Goal: Task Accomplishment & Management: Complete application form

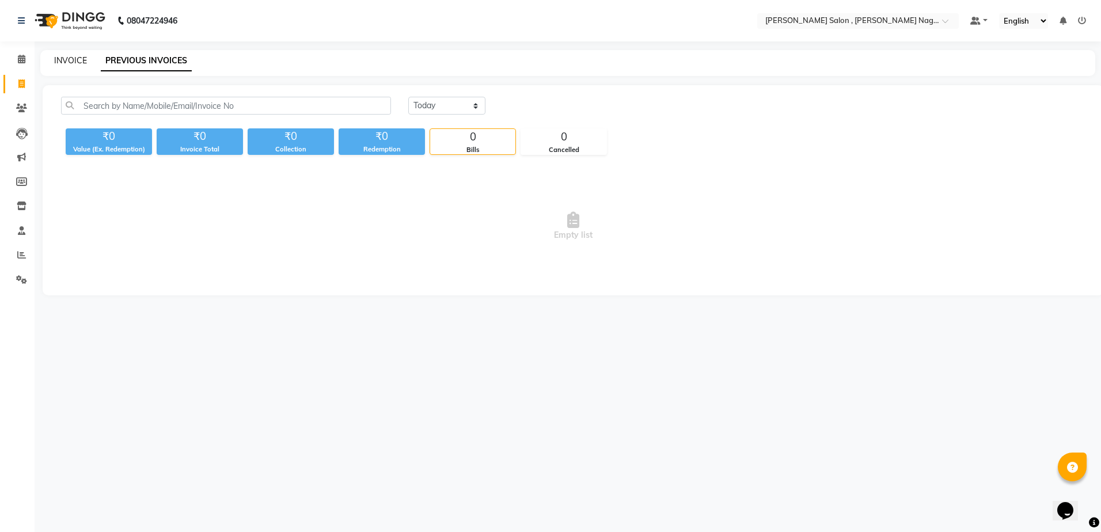
click at [64, 65] on link "INVOICE" at bounding box center [70, 60] width 33 height 10
select select "service"
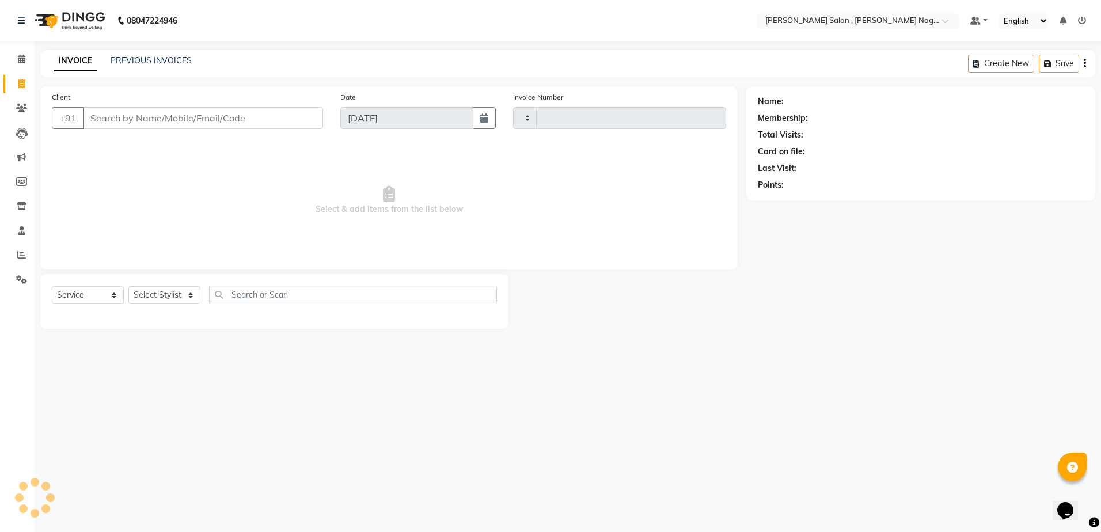
type input "2638"
select select "4120"
click at [187, 300] on select "Select Stylist [PERSON_NAME] [PERSON_NAME] HARSH isha pal [PERSON_NAME] [PERSON…" at bounding box center [164, 295] width 72 height 18
select select "21939"
click at [128, 286] on select "Select Stylist [PERSON_NAME] [PERSON_NAME] HARSH isha pal [PERSON_NAME] [PERSON…" at bounding box center [164, 295] width 72 height 18
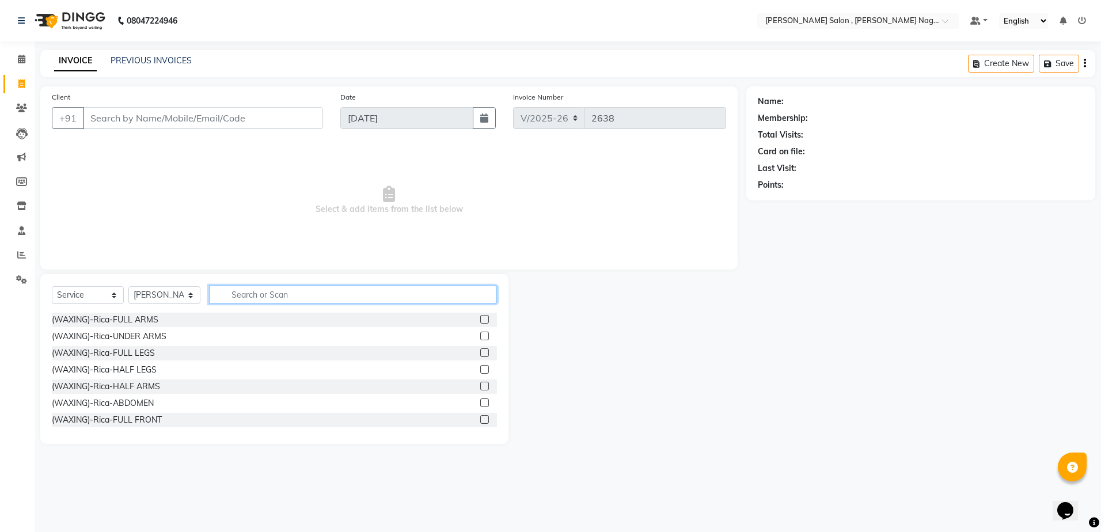
click at [267, 293] on input "text" at bounding box center [353, 295] width 288 height 18
type input "h"
type input "t"
type input "h"
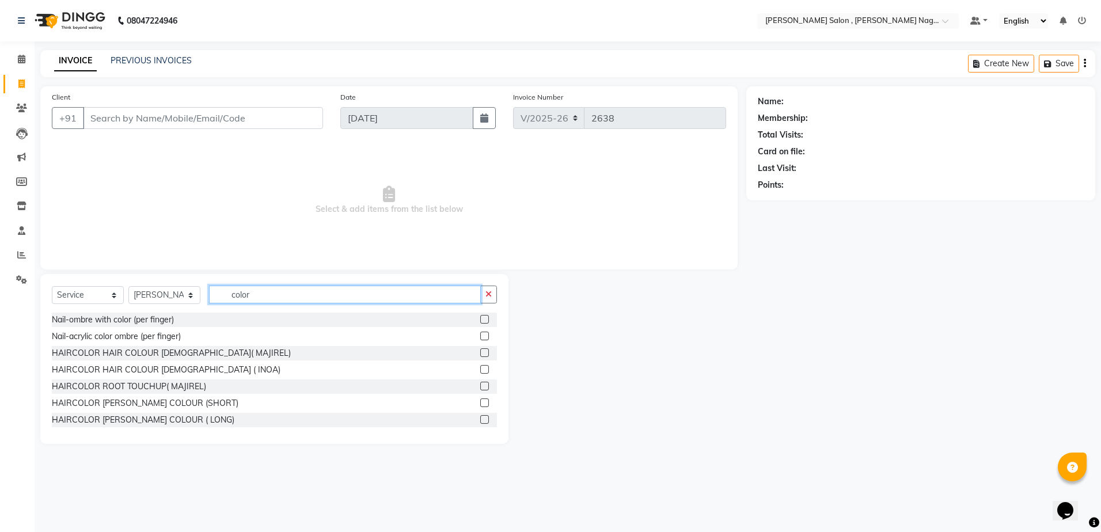
type input "color"
click at [480, 366] on label at bounding box center [484, 369] width 9 height 9
click at [480, 366] on input "checkbox" at bounding box center [483, 369] width 7 height 7
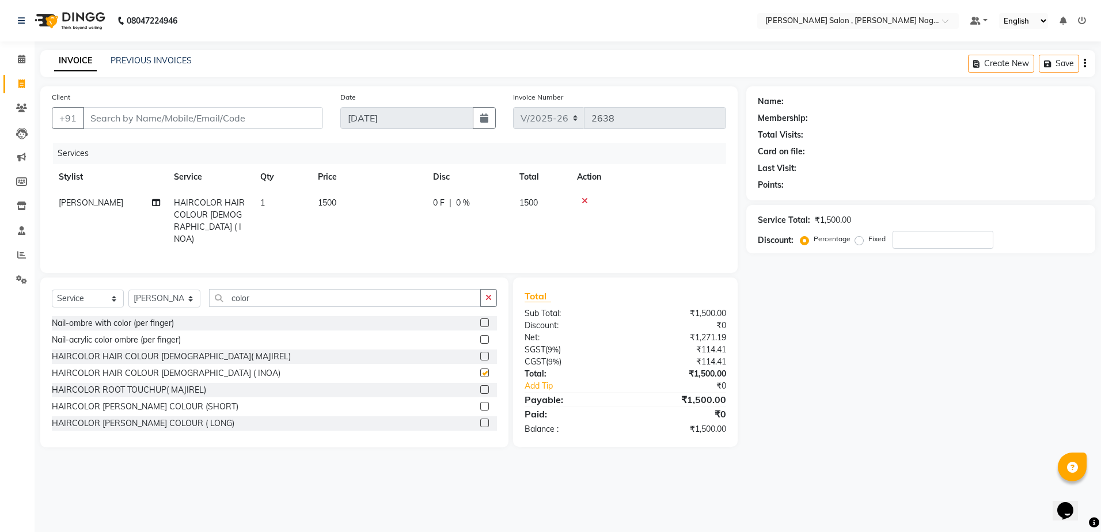
checkbox input "false"
click at [868, 241] on label "Fixed" at bounding box center [876, 239] width 17 height 10
click at [858, 241] on input "Fixed" at bounding box center [862, 239] width 8 height 8
radio input "true"
click at [812, 239] on div "Percentage" at bounding box center [827, 239] width 48 height 14
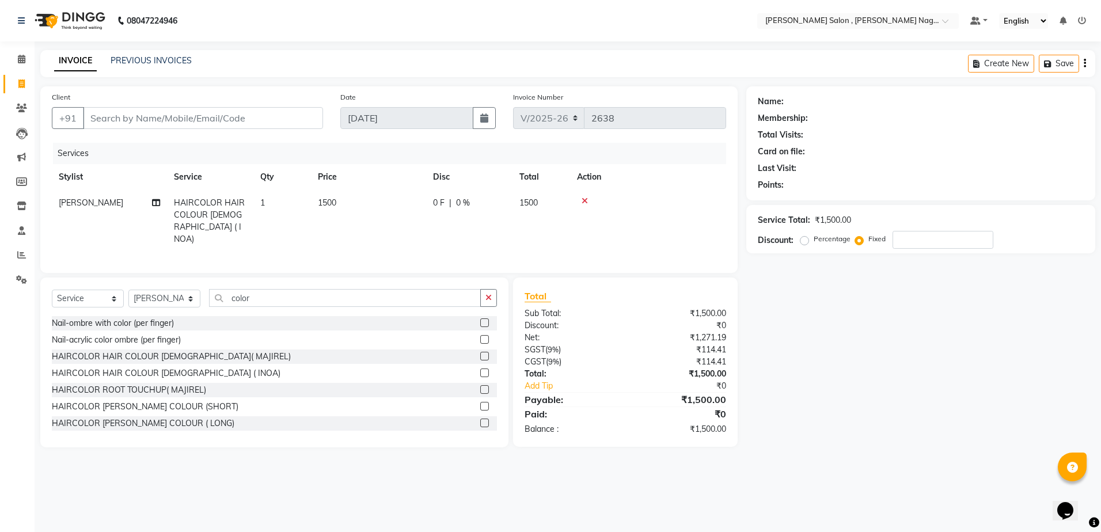
click at [810, 240] on div "Percentage" at bounding box center [827, 239] width 48 height 14
click at [814, 241] on label "Percentage" at bounding box center [832, 239] width 37 height 10
click at [806, 241] on input "Percentage" at bounding box center [807, 239] width 8 height 8
radio input "true"
click at [896, 242] on input "number" at bounding box center [943, 240] width 101 height 18
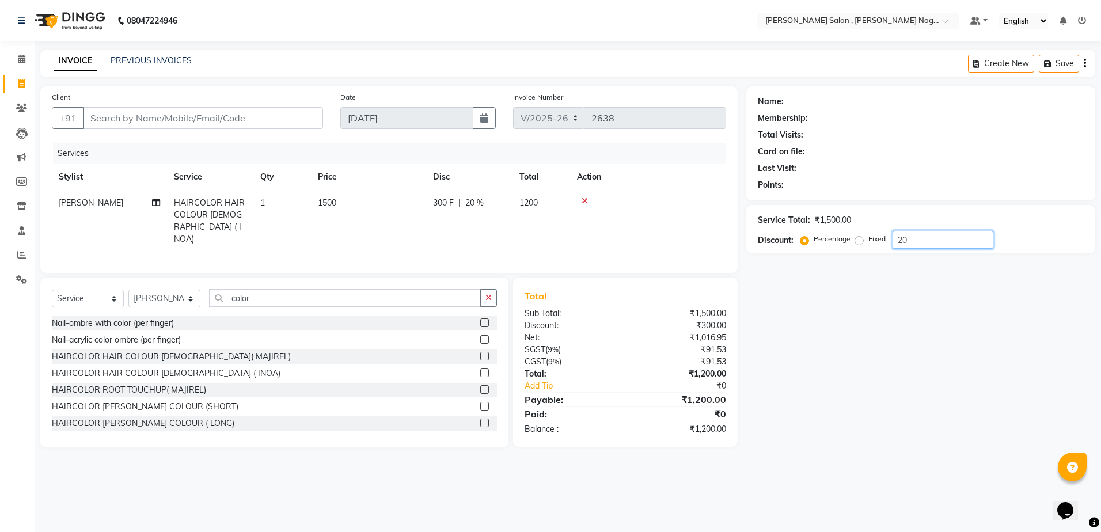
type input "20"
click at [310, 294] on input "color" at bounding box center [345, 298] width 272 height 18
type input "c"
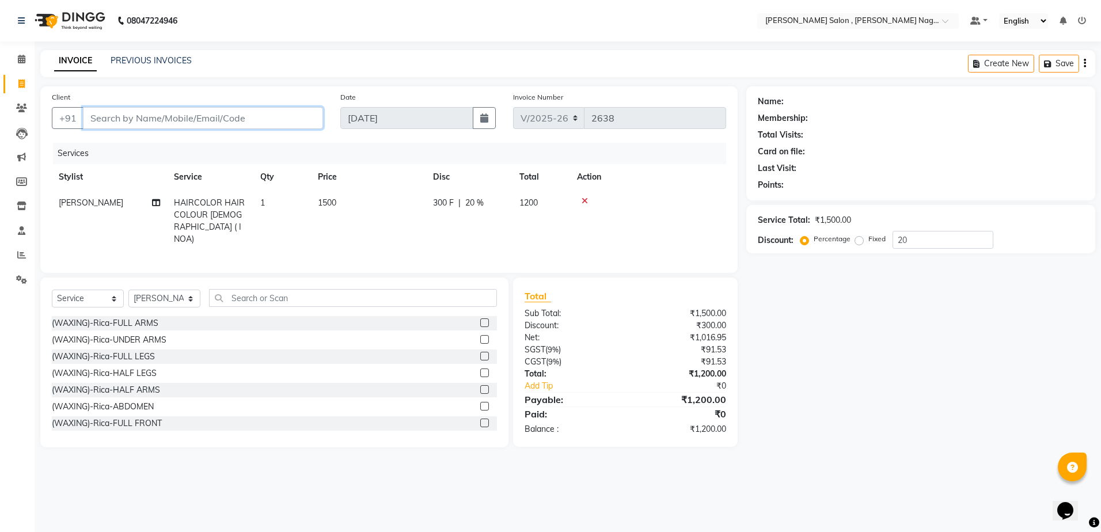
click at [175, 122] on input "Client" at bounding box center [203, 118] width 240 height 22
click at [288, 120] on input "Client" at bounding box center [203, 118] width 240 height 22
click at [291, 298] on input "text" at bounding box center [353, 298] width 288 height 18
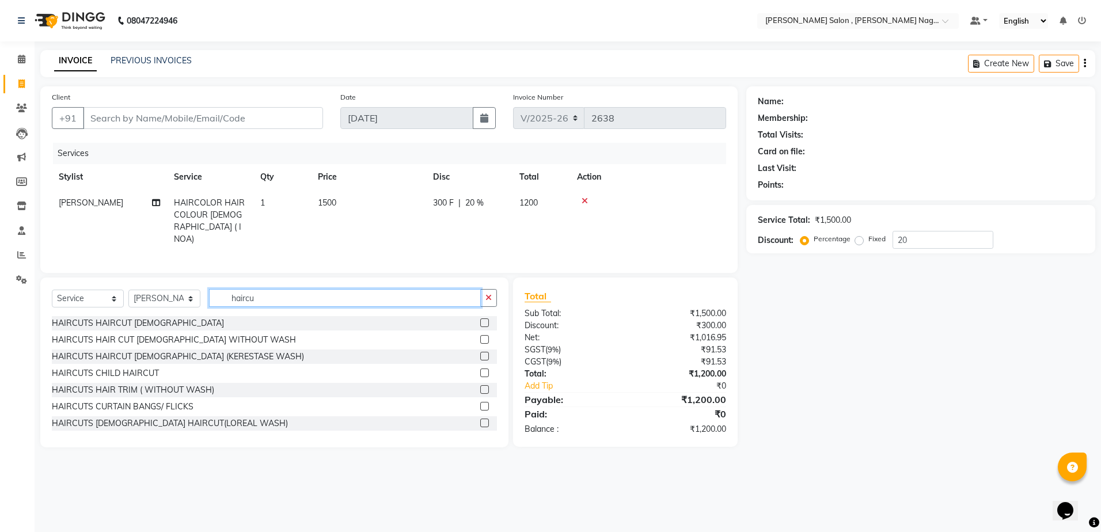
type input "haircu"
click at [480, 340] on label at bounding box center [484, 339] width 9 height 9
click at [480, 340] on input "checkbox" at bounding box center [483, 339] width 7 height 7
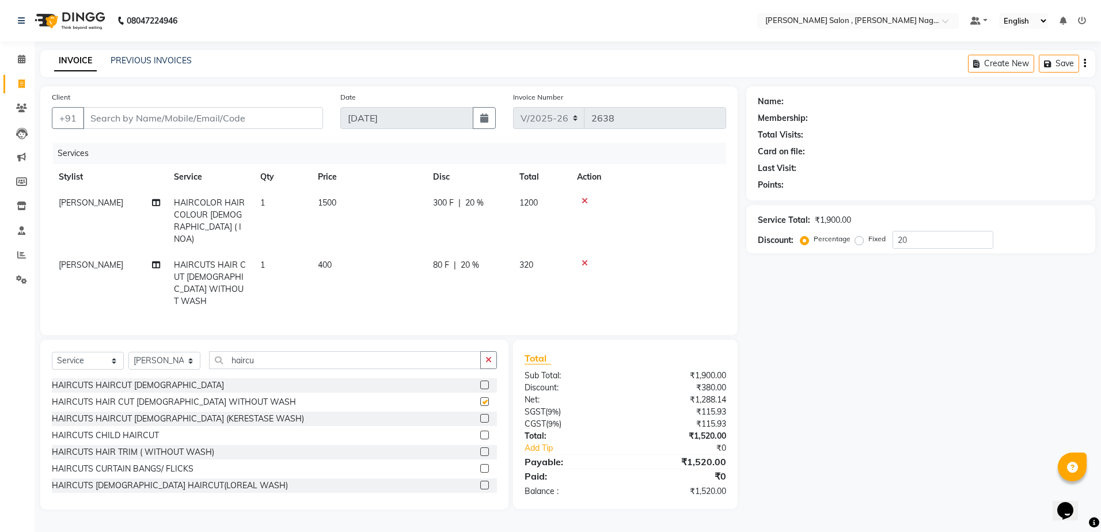
checkbox input "false"
click at [128, 120] on input "Client" at bounding box center [203, 118] width 240 height 22
type input "9"
type input "0"
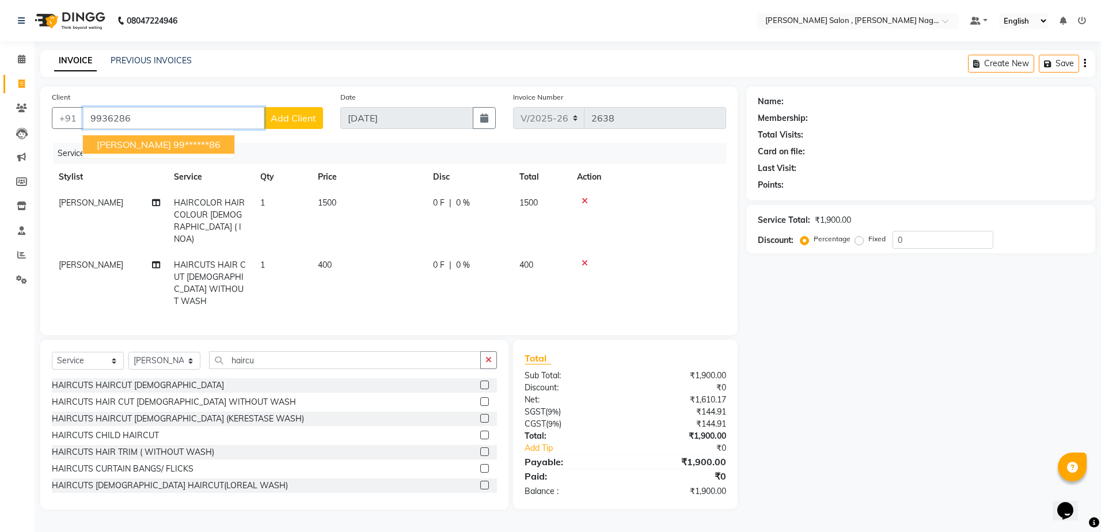
click at [115, 147] on span "[PERSON_NAME]" at bounding box center [134, 145] width 74 height 12
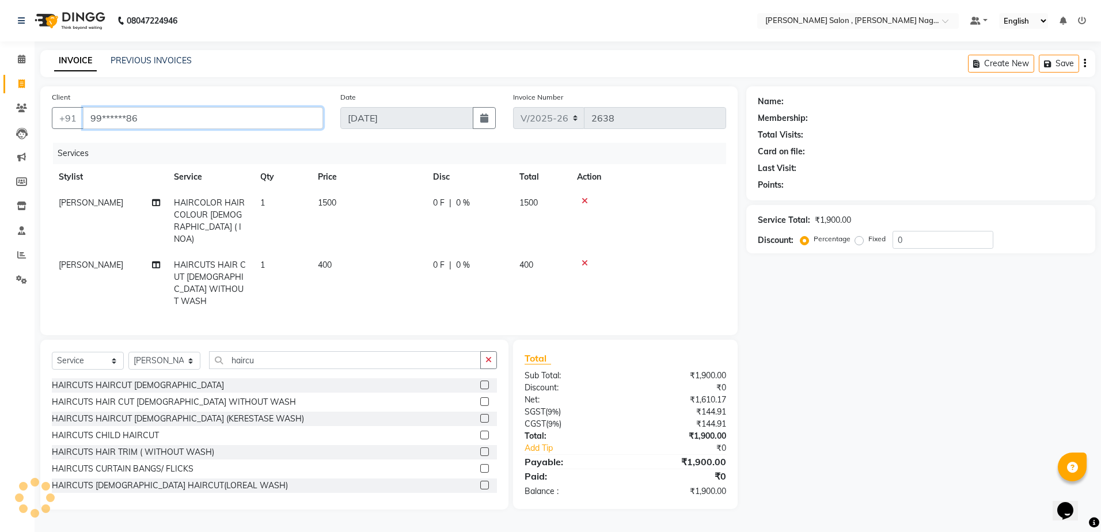
type input "99******86"
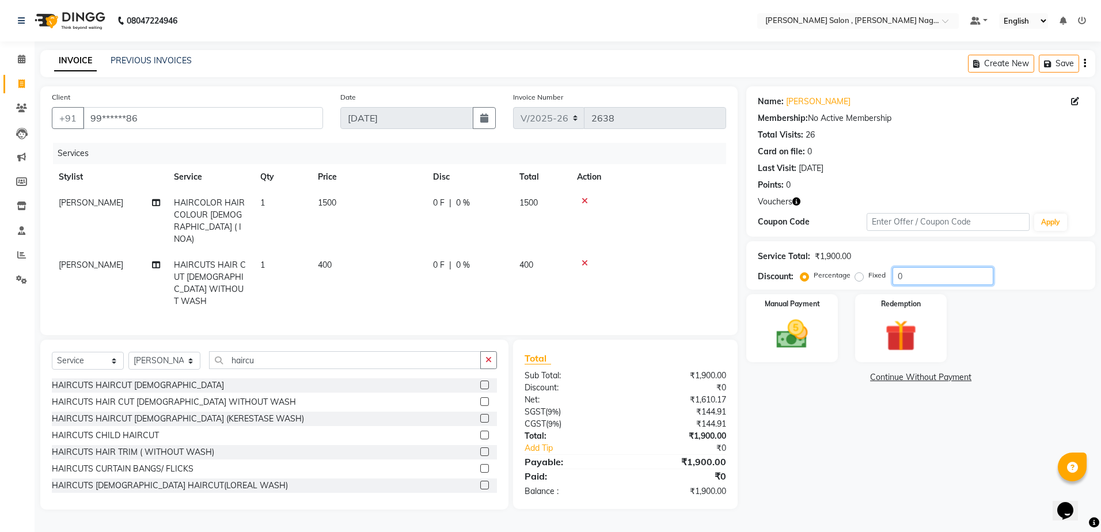
click at [930, 281] on input "0" at bounding box center [943, 276] width 101 height 18
type input "020"
click at [809, 336] on img at bounding box center [792, 335] width 54 height 38
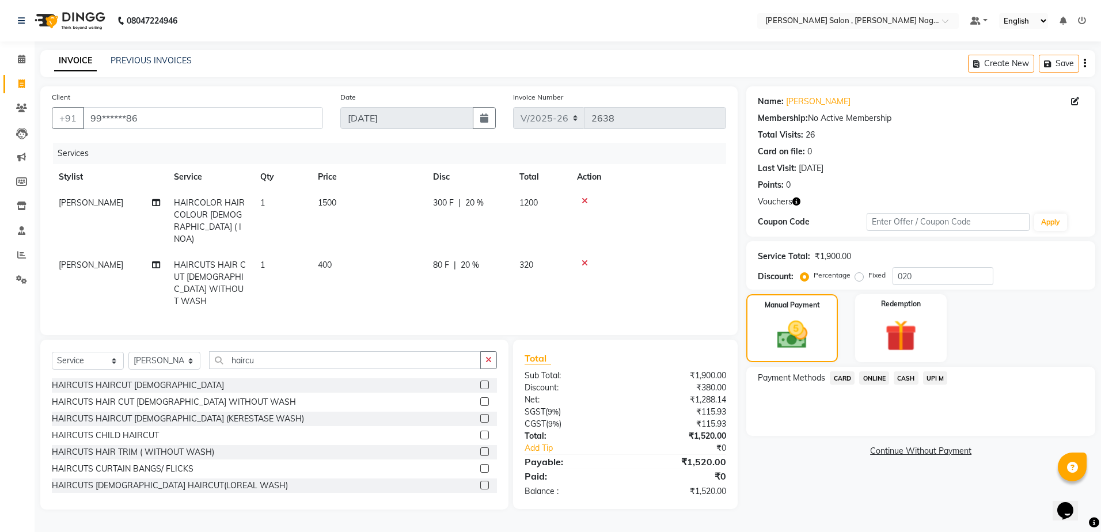
click at [904, 382] on span "CASH" at bounding box center [906, 377] width 25 height 13
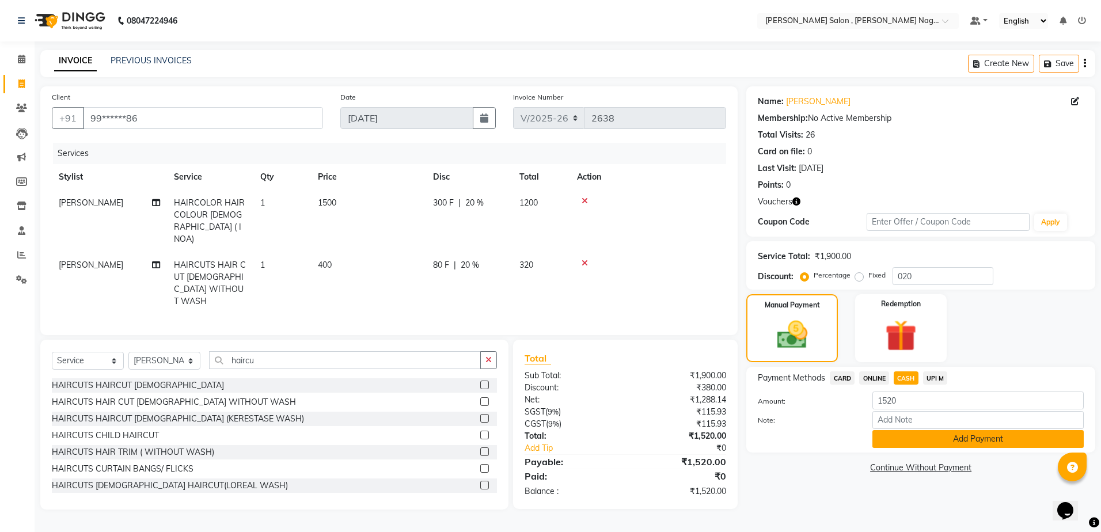
click at [915, 435] on button "Add Payment" at bounding box center [978, 439] width 211 height 18
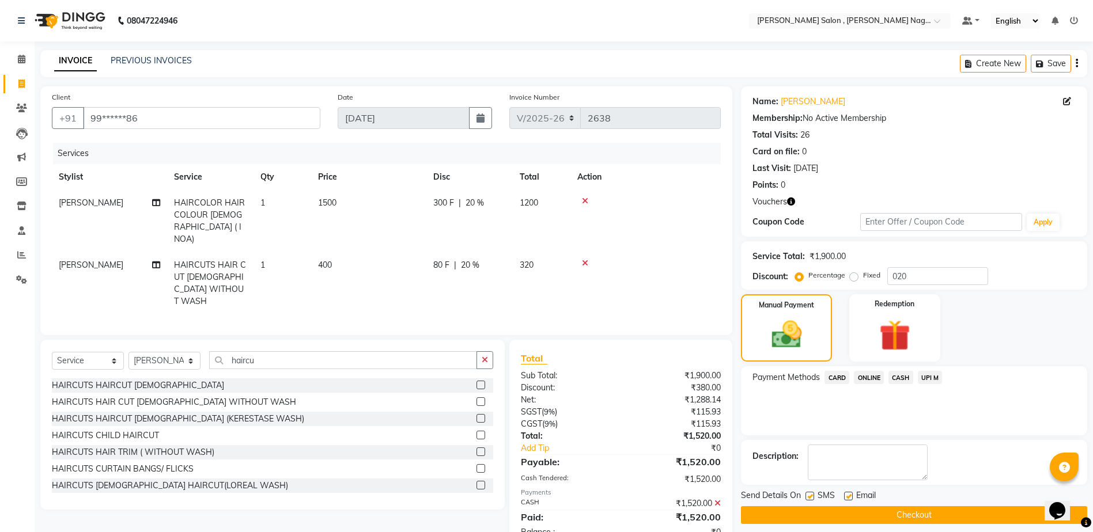
click at [900, 510] on button "Checkout" at bounding box center [914, 515] width 346 height 18
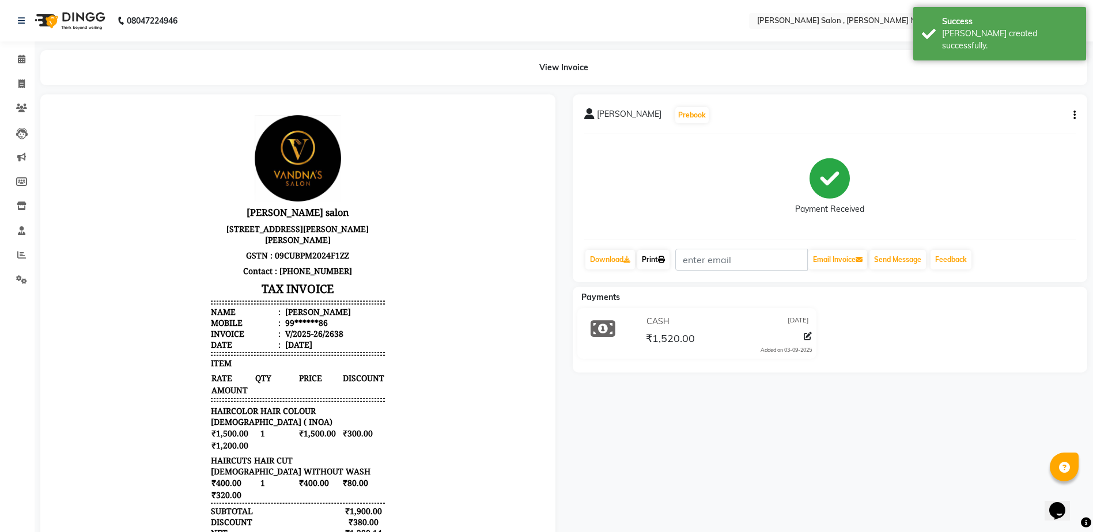
click at [669, 261] on link "Print" at bounding box center [653, 260] width 32 height 20
